Goal: Task Accomplishment & Management: Complete application form

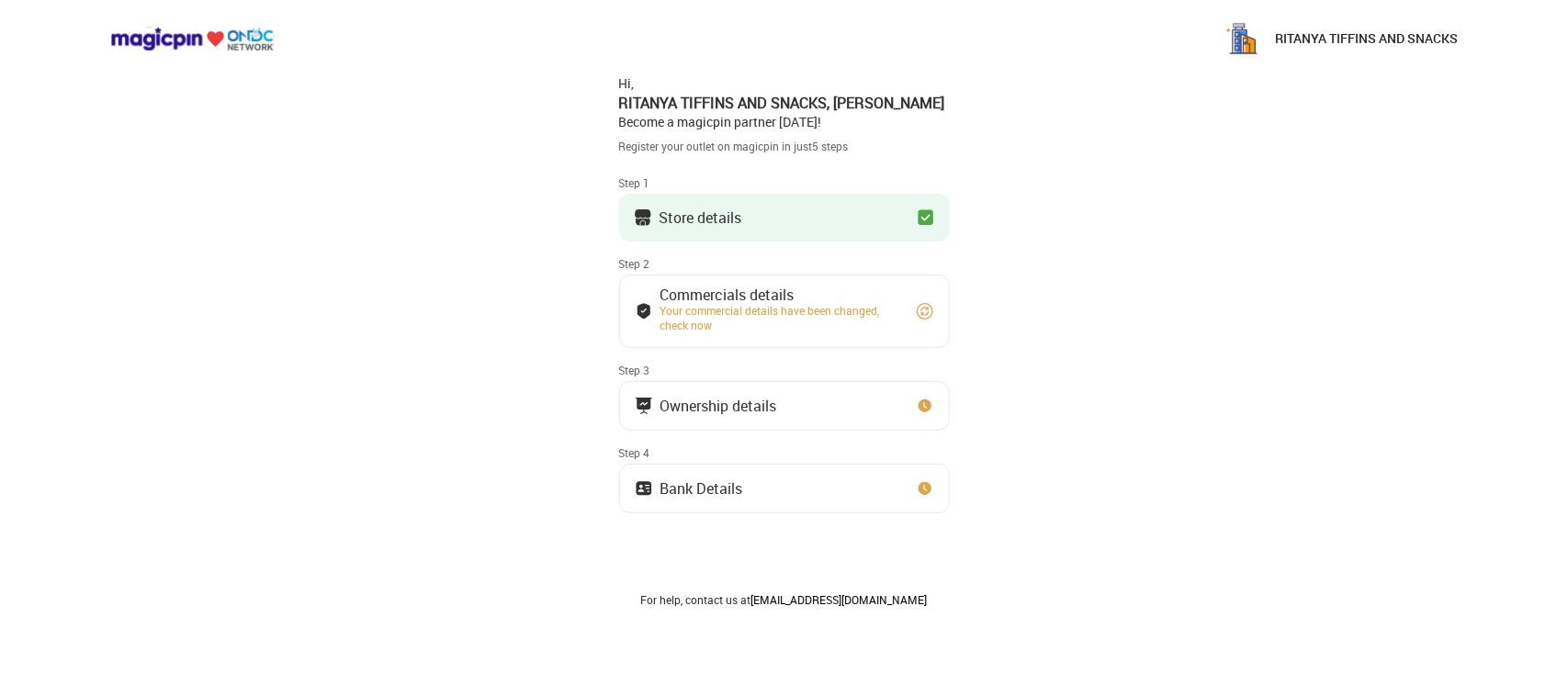
click at [836, 222] on button "Store details" at bounding box center [784, 218] width 330 height 48
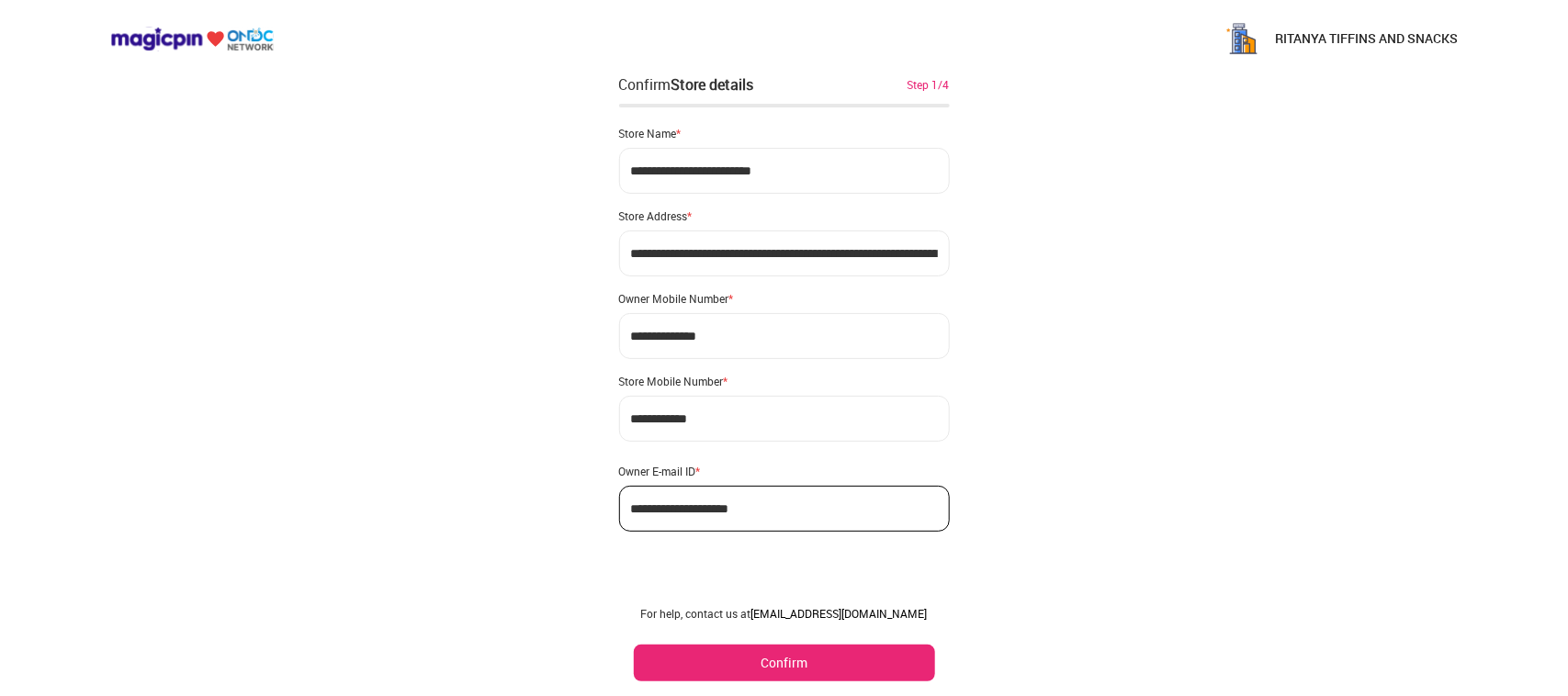
click at [755, 667] on button "Confirm" at bounding box center [784, 663] width 302 height 36
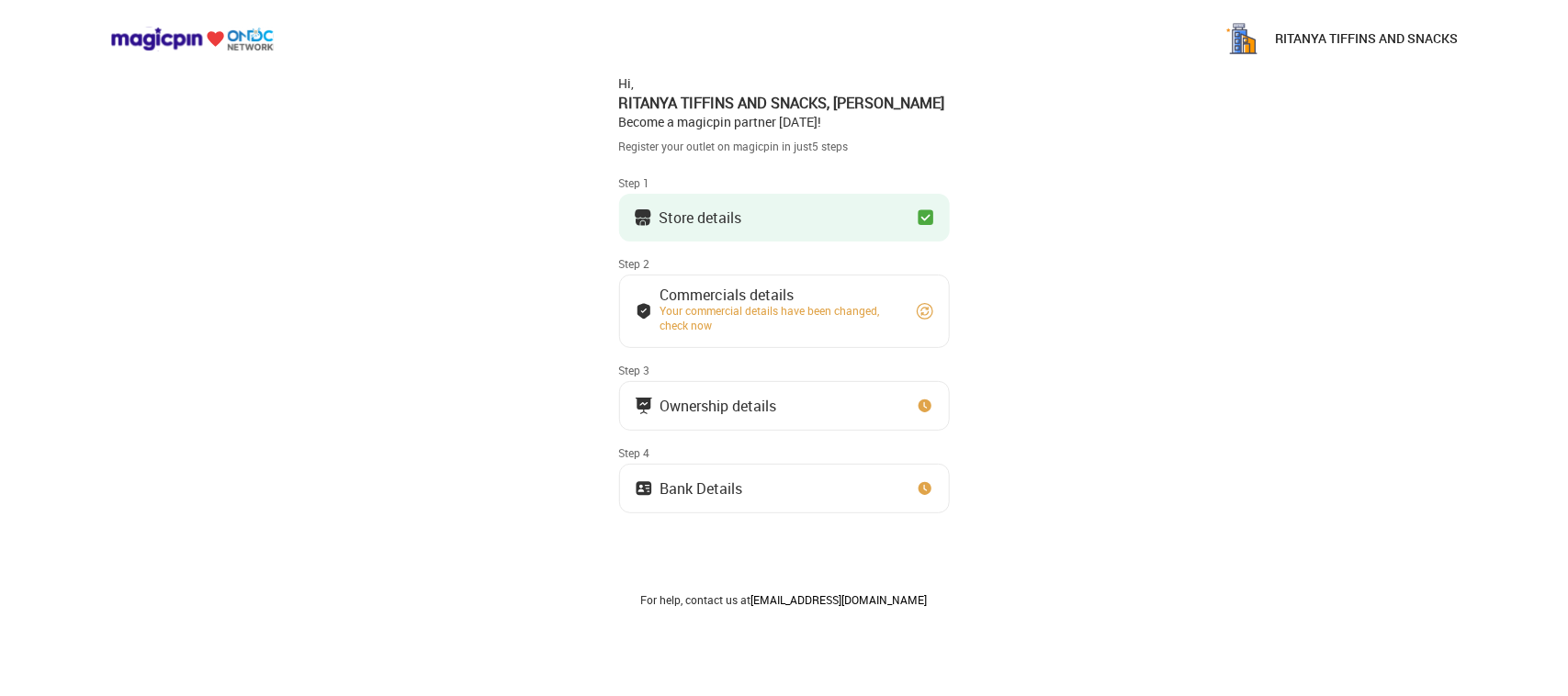
click at [728, 333] on button "Commercials details Your commercial details have been changed, check now" at bounding box center [784, 311] width 330 height 74
